Goal: Navigation & Orientation: Understand site structure

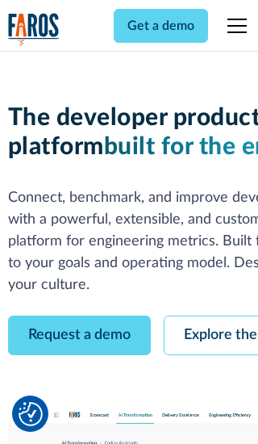
scroll to position [92, 0]
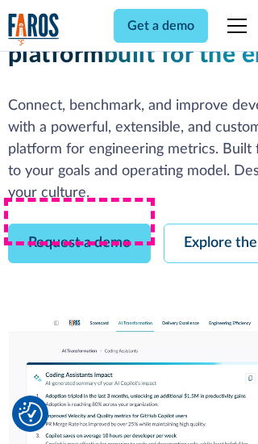
click at [79, 223] on link "Request a demo" at bounding box center [79, 243] width 143 height 40
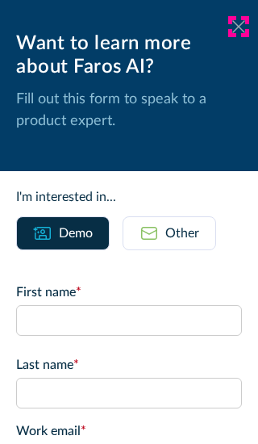
click at [239, 27] on icon at bounding box center [238, 26] width 13 height 12
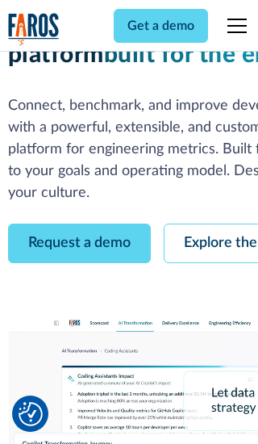
click at [210, 223] on link "Explore the platform" at bounding box center [250, 243] width 172 height 40
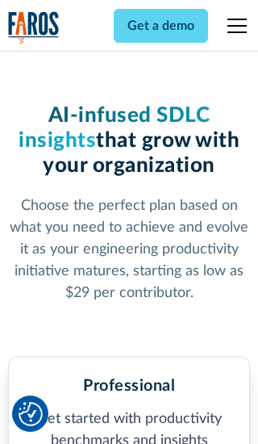
scroll to position [2499, 0]
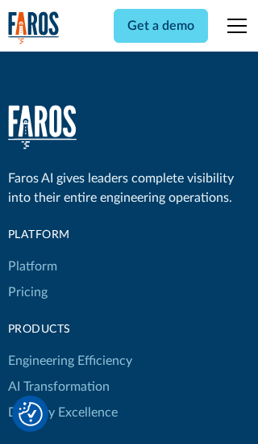
click at [31, 253] on link "Platform" at bounding box center [32, 266] width 49 height 26
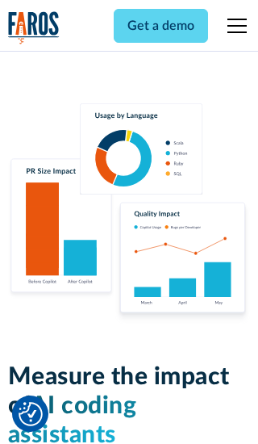
scroll to position [9969, 0]
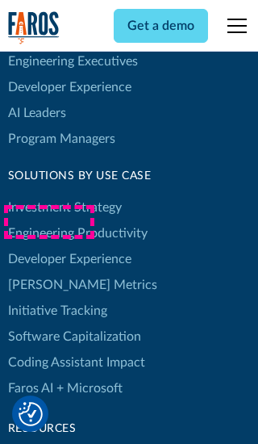
click at [48, 272] on link "[PERSON_NAME] Metrics" at bounding box center [82, 285] width 149 height 26
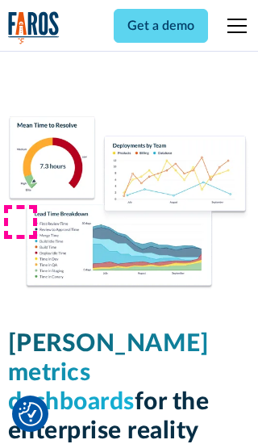
scroll to position [7061, 0]
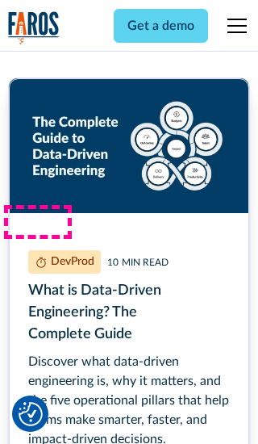
scroll to position [7275, 0]
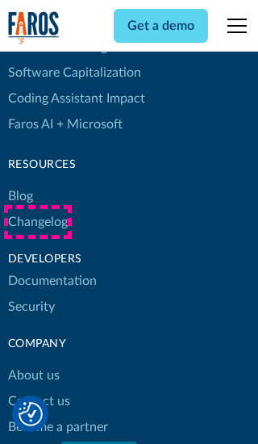
click at [37, 222] on link "Changelog" at bounding box center [38, 222] width 60 height 26
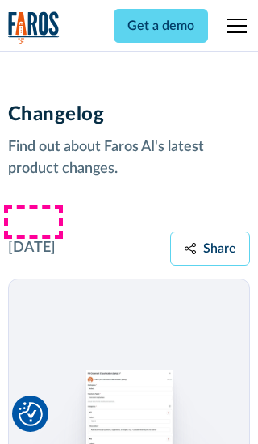
scroll to position [19478, 0]
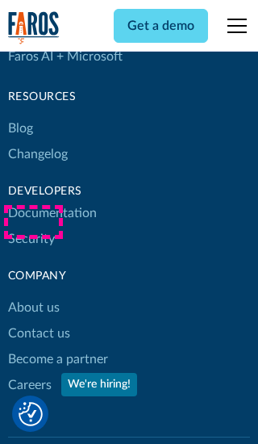
click at [33, 294] on link "About us" at bounding box center [34, 307] width 52 height 26
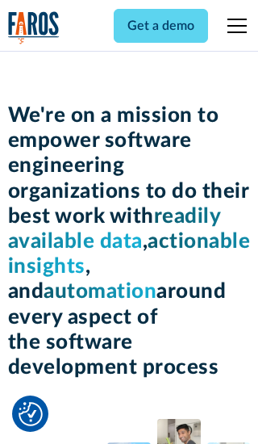
scroll to position [5561, 0]
